Goal: Check status: Check status

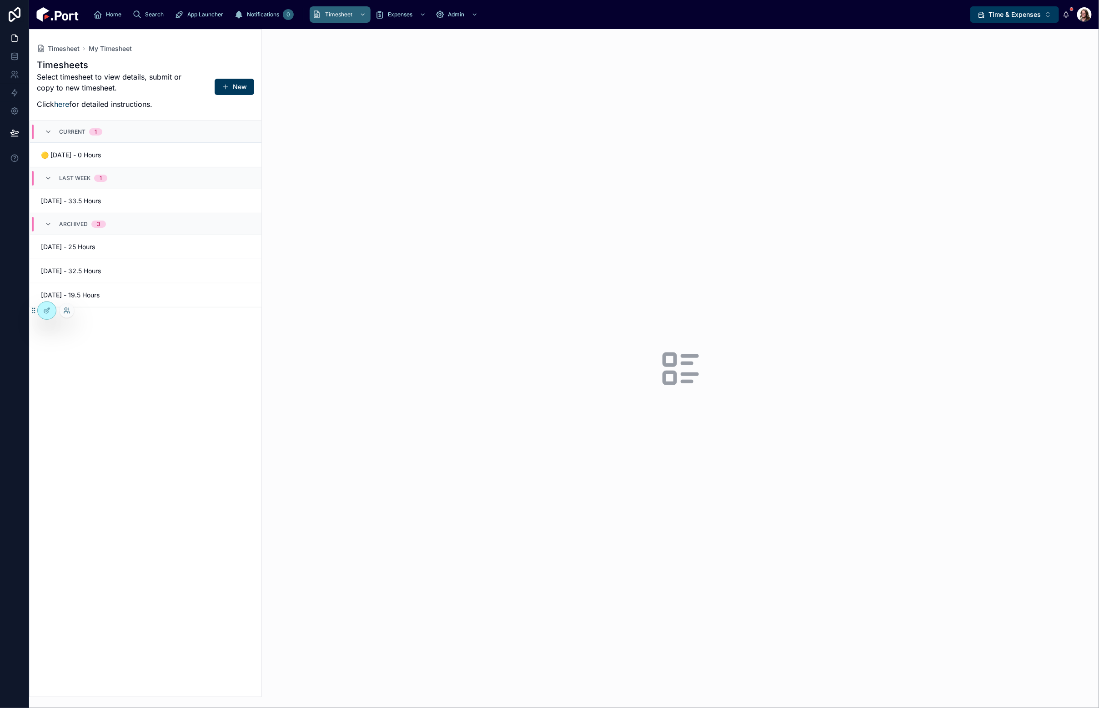
click at [65, 312] on icon at bounding box center [66, 310] width 7 height 7
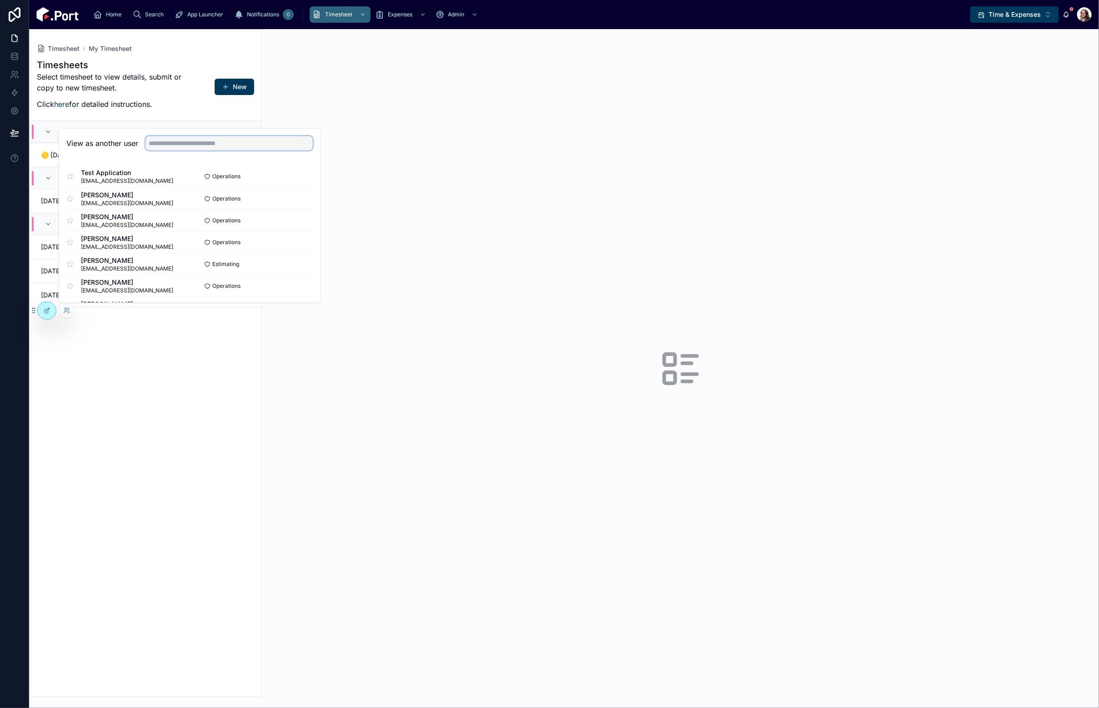
click at [262, 142] on input "text" at bounding box center [229, 143] width 167 height 15
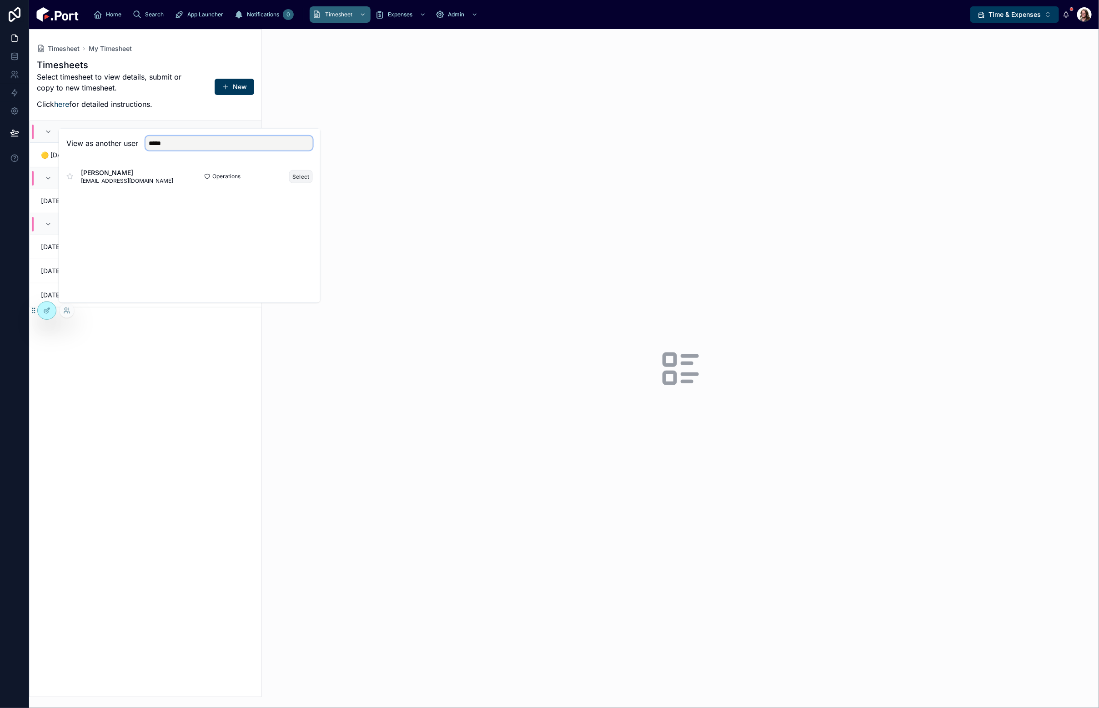
type input "*****"
click at [298, 177] on button "Select" at bounding box center [301, 176] width 24 height 13
click at [117, 201] on span "09/09/25 - 40 Hours" at bounding box center [91, 200] width 100 height 9
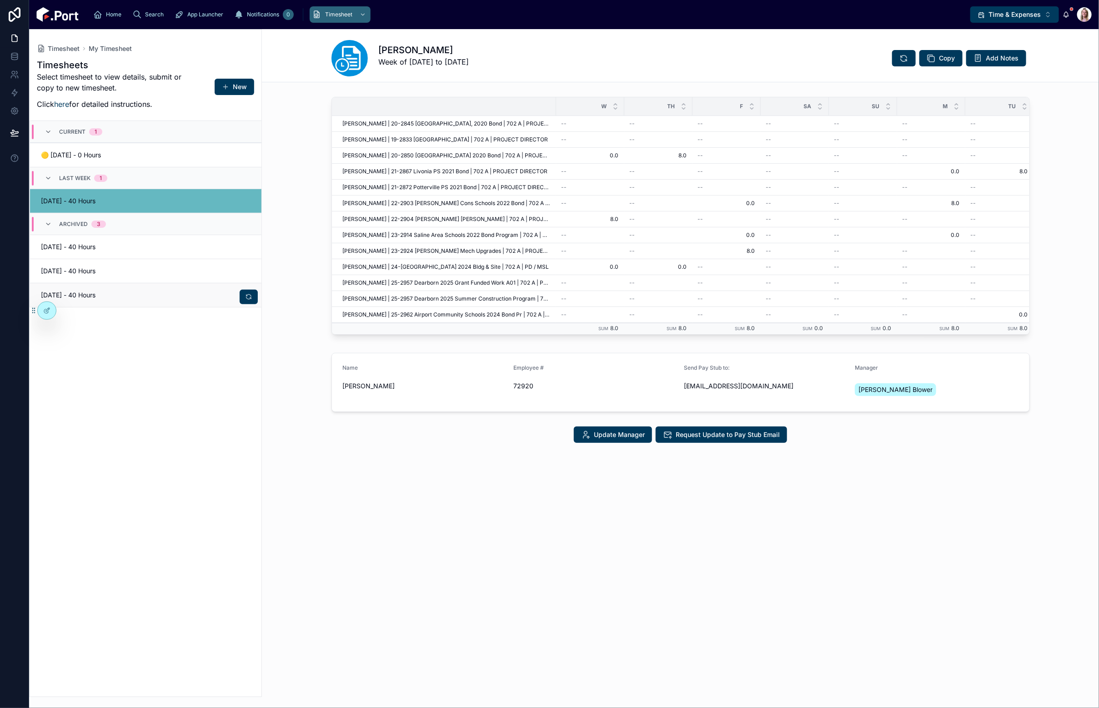
click at [114, 295] on span "09/02/25 - 40 Hours" at bounding box center [91, 295] width 100 height 9
